Goal: Information Seeking & Learning: Check status

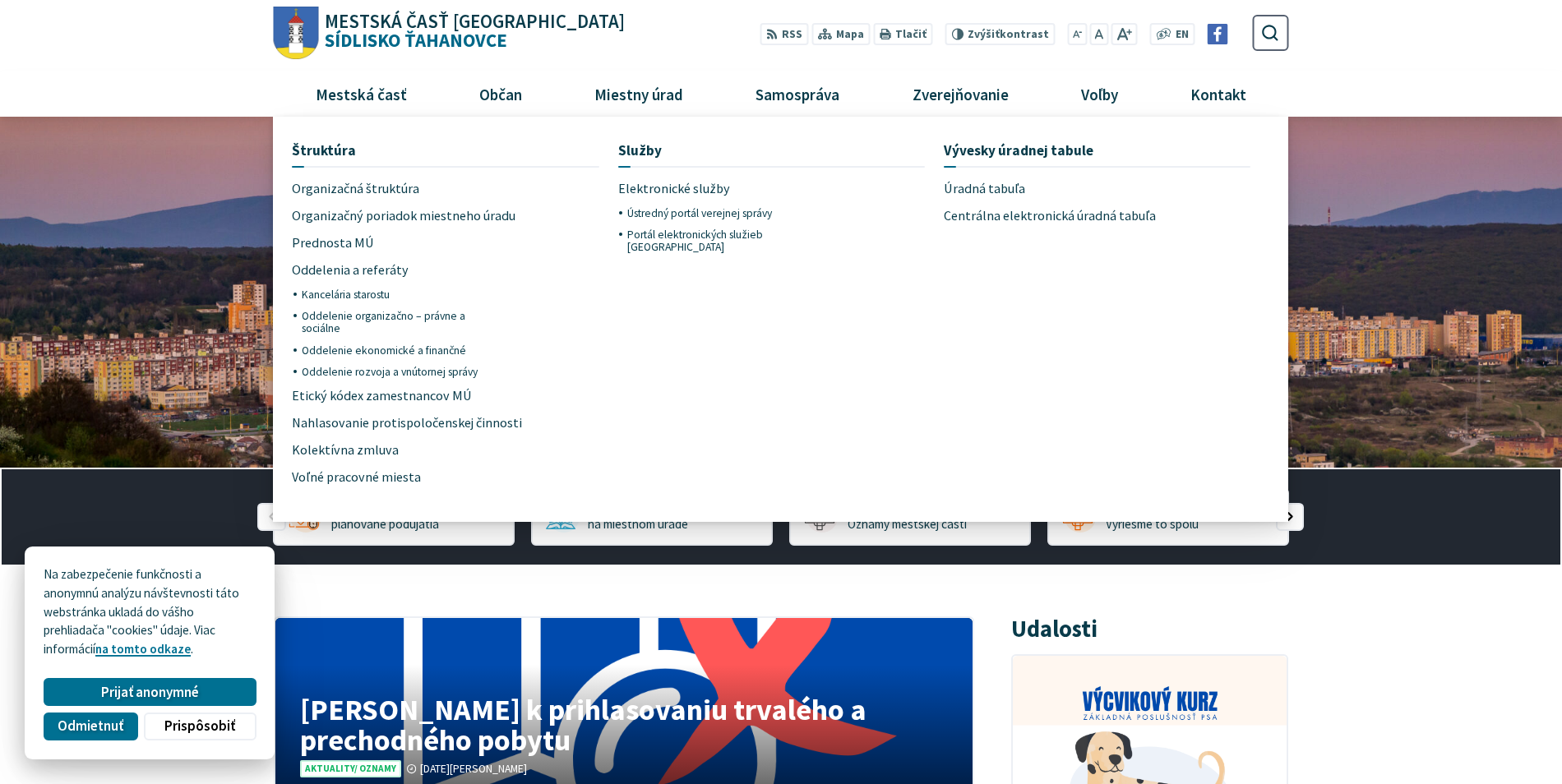
click at [984, 185] on span "Úradná tabuľa" at bounding box center [984, 188] width 82 height 27
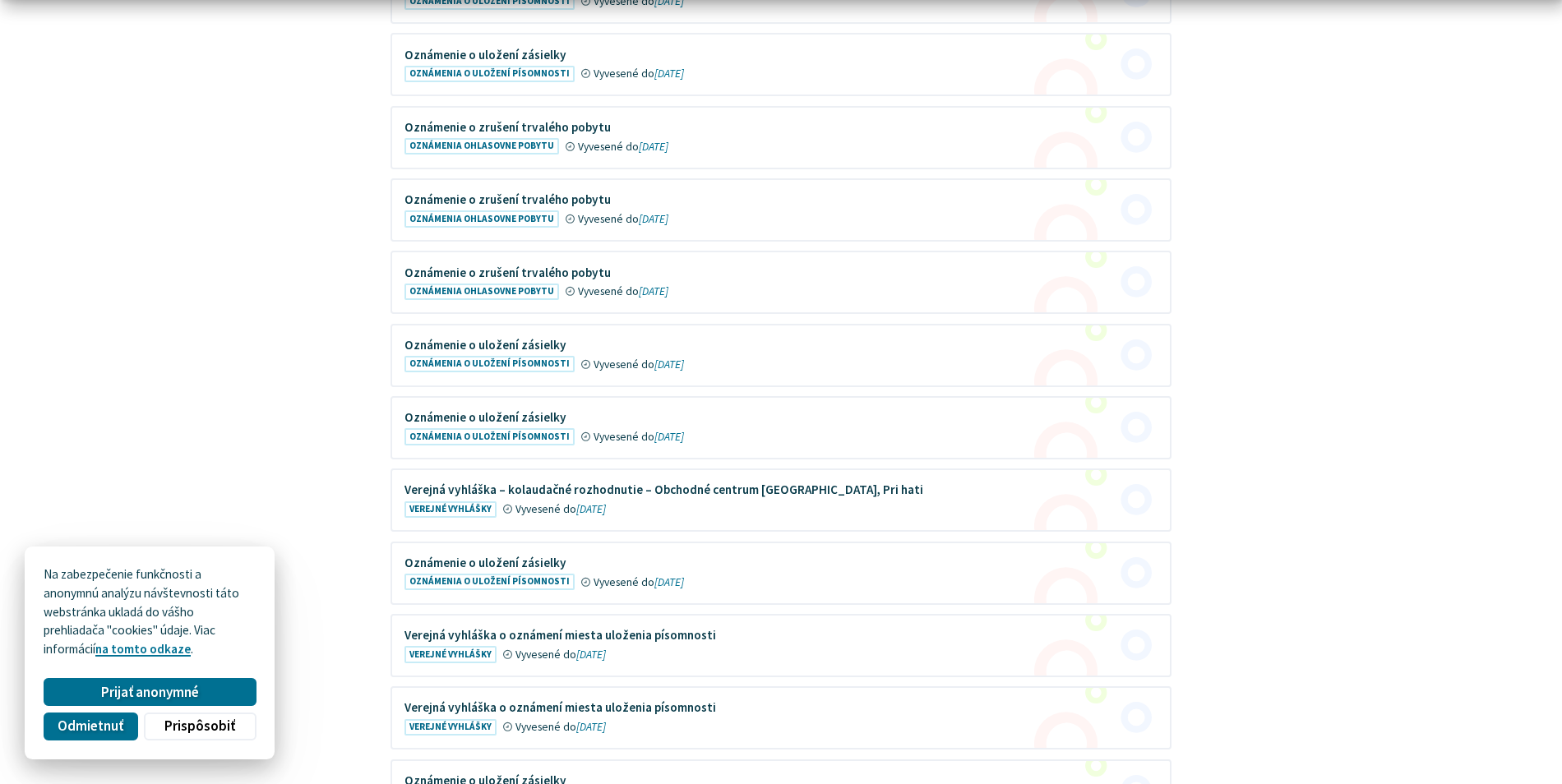
scroll to position [576, 0]
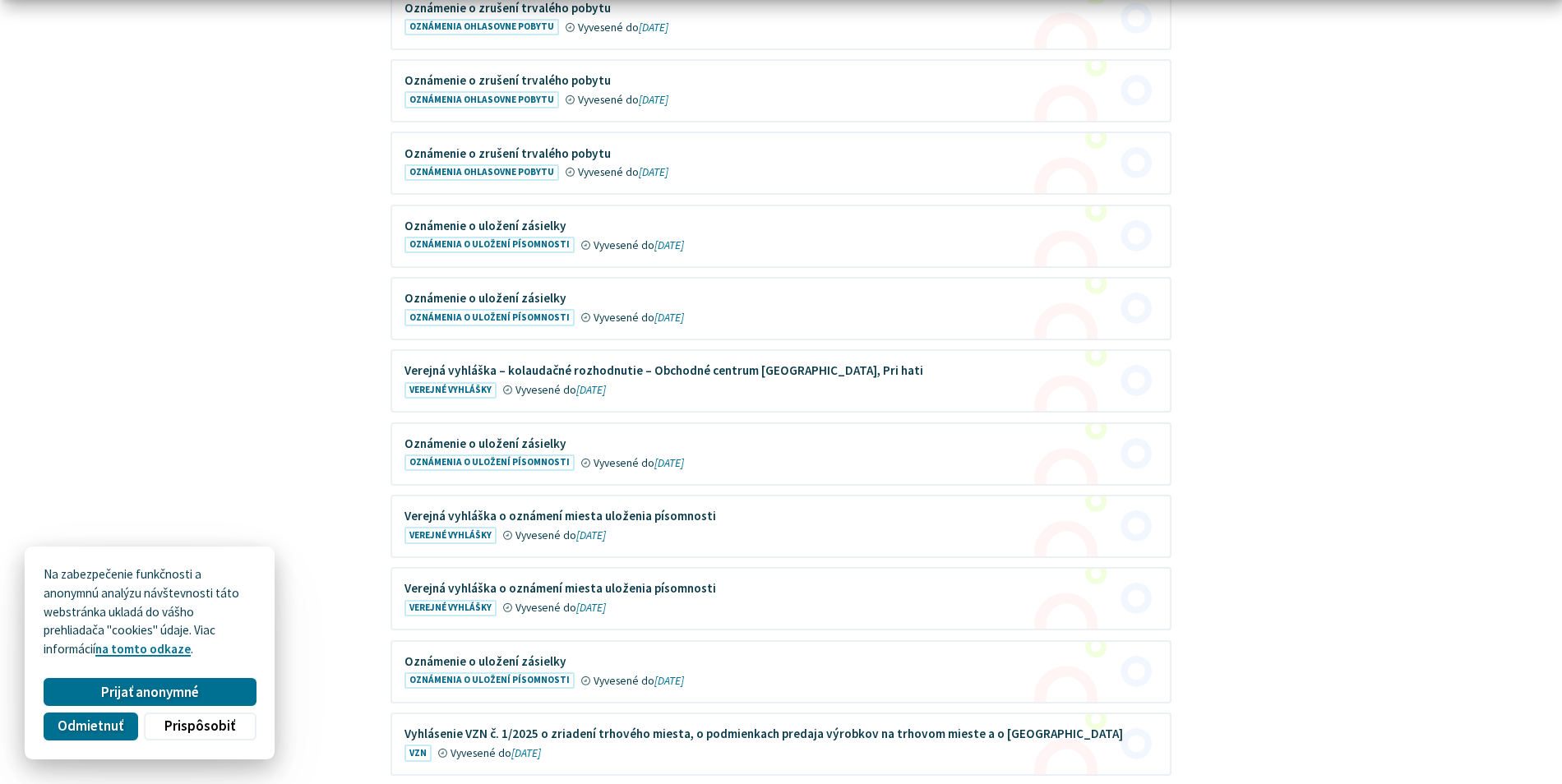
click at [643, 374] on figure at bounding box center [781, 381] width 778 height 60
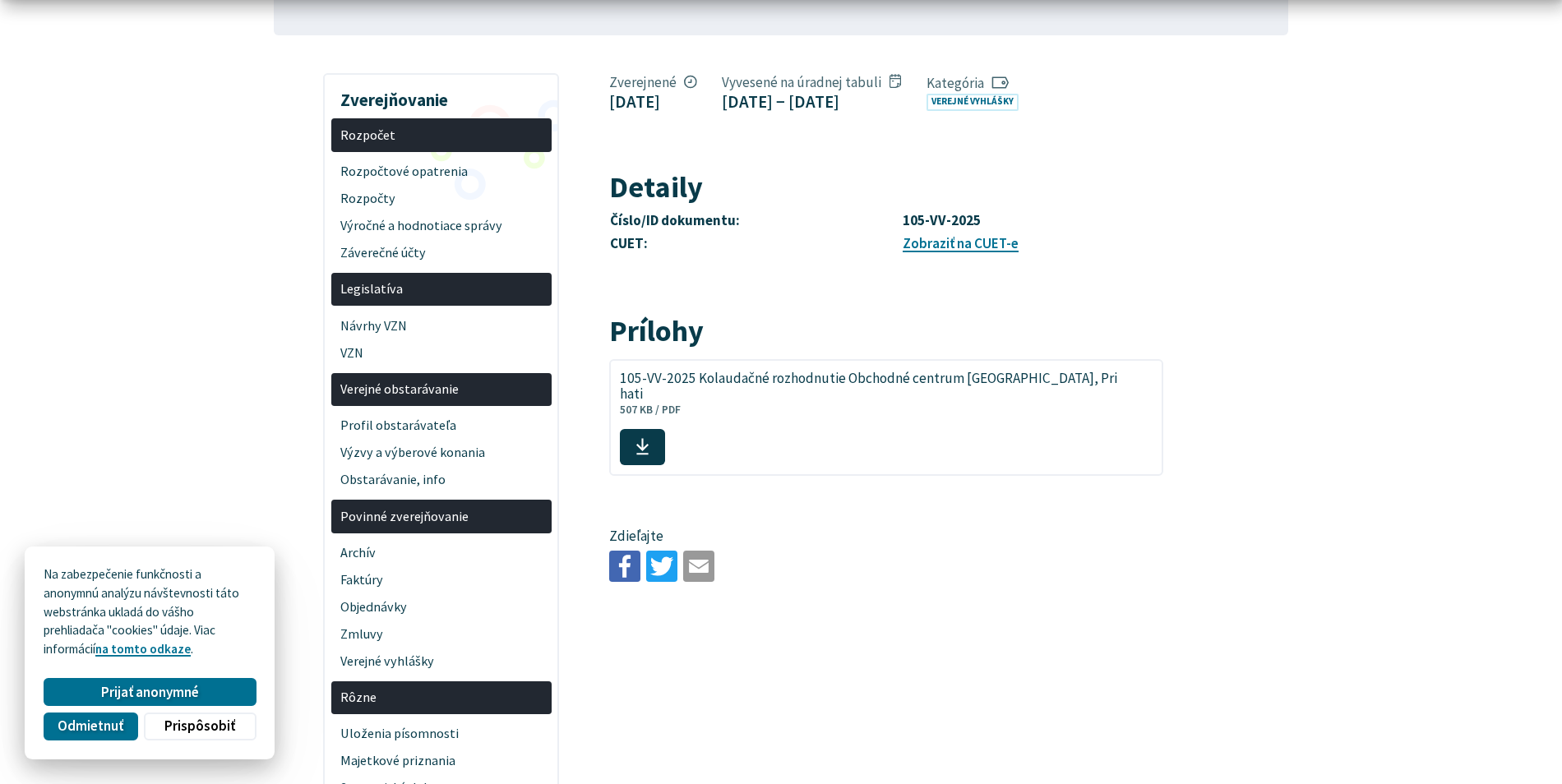
scroll to position [329, 0]
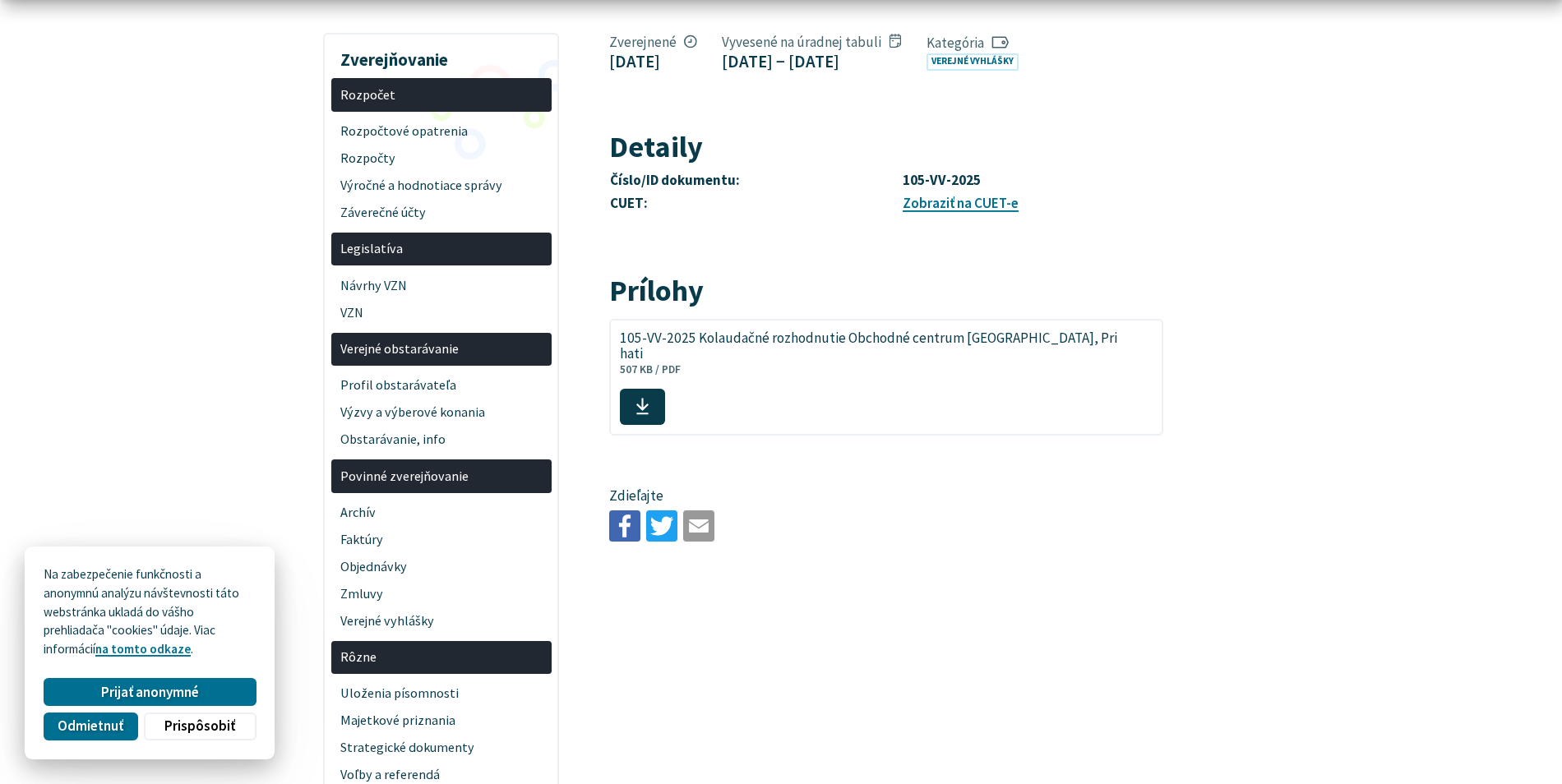
click at [945, 212] on link "Zobraziť na CUET-e" at bounding box center [961, 203] width 116 height 18
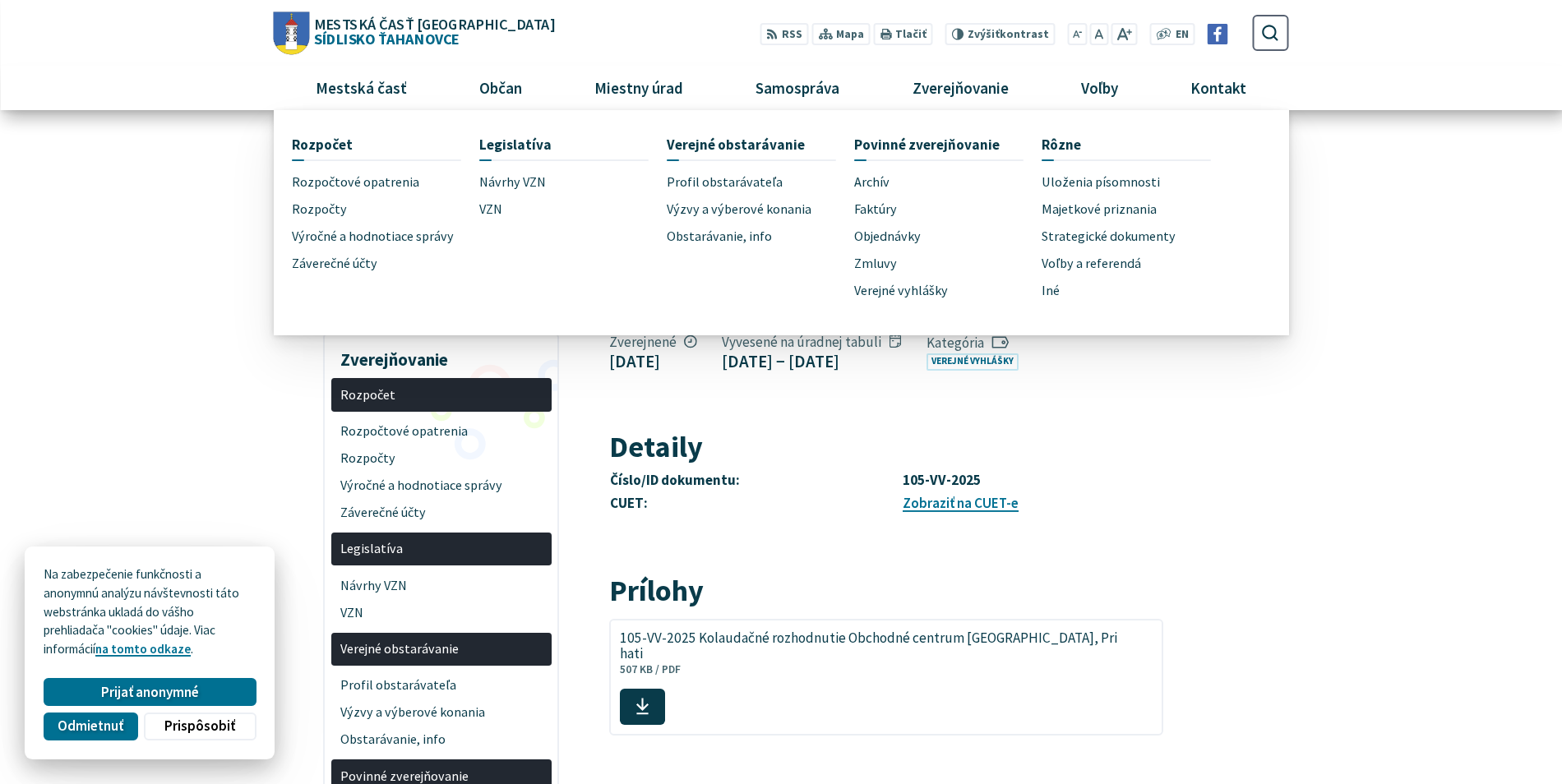
scroll to position [0, 0]
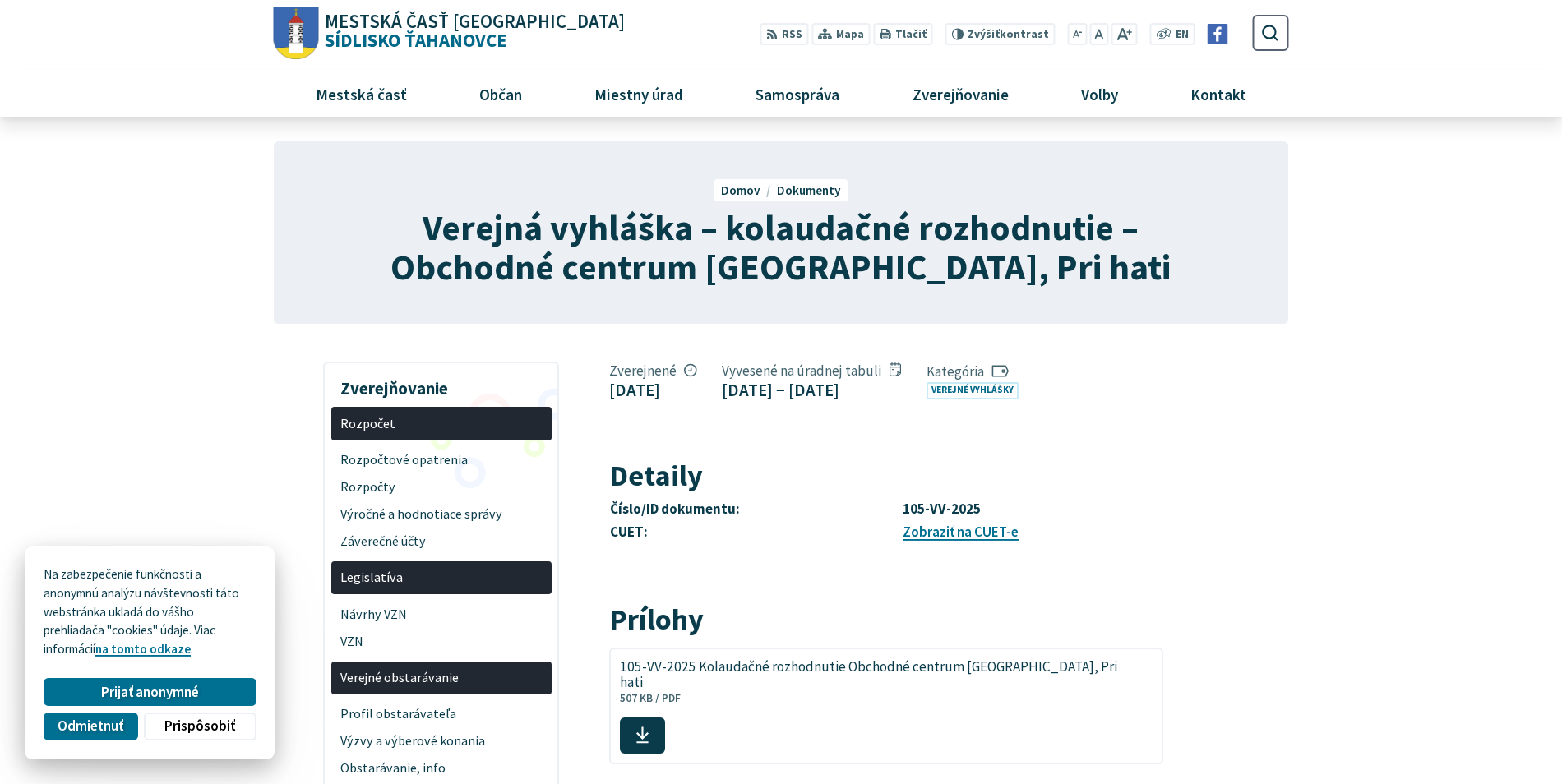
click at [1156, 615] on article "Zverejnené 19. septembra 2025 Vyvesené na úradnej tabuli 19. septembra 2025 − 4…" at bounding box center [949, 615] width 730 height 521
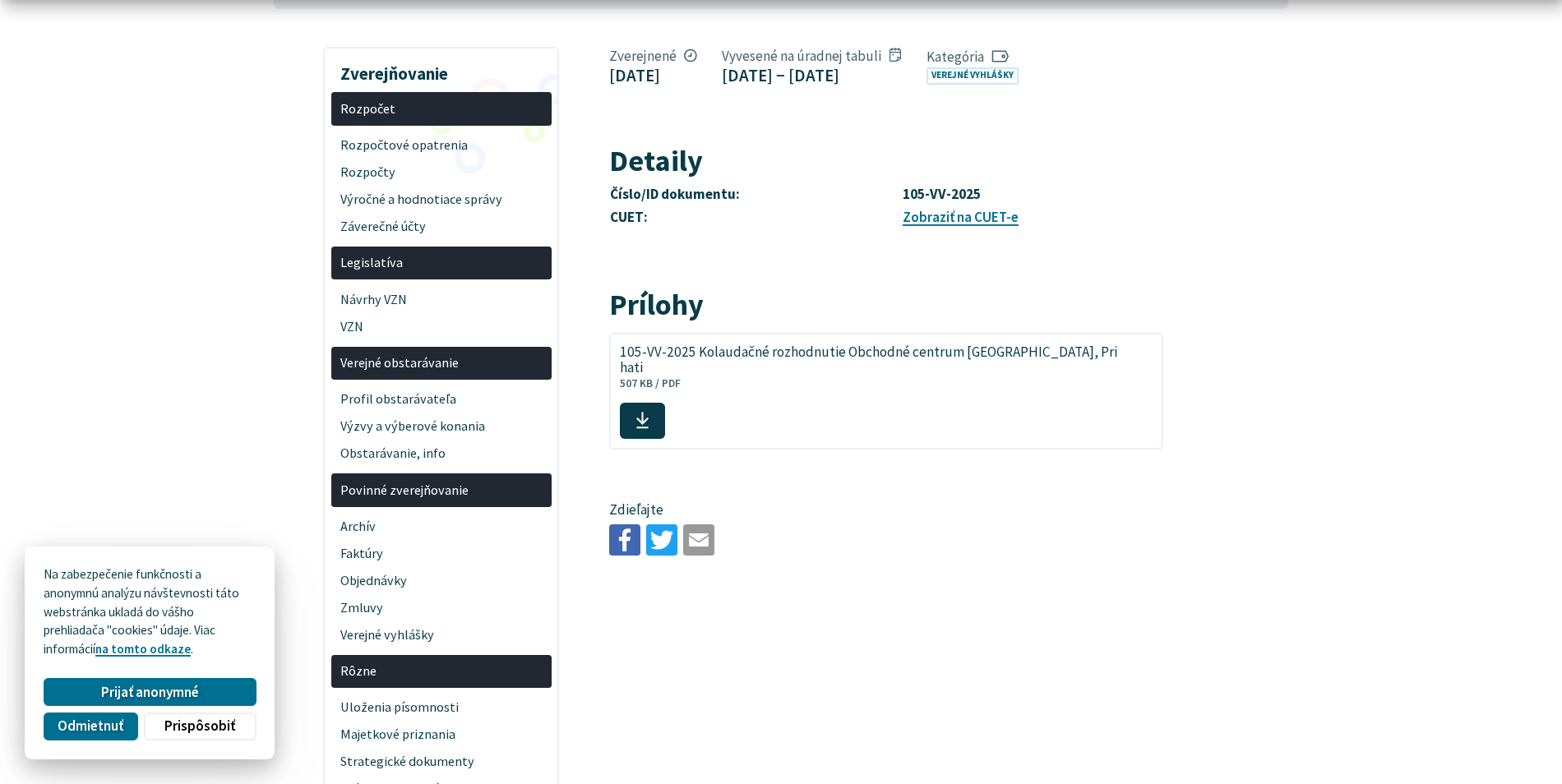
scroll to position [411, 0]
